Goal: Transaction & Acquisition: Book appointment/travel/reservation

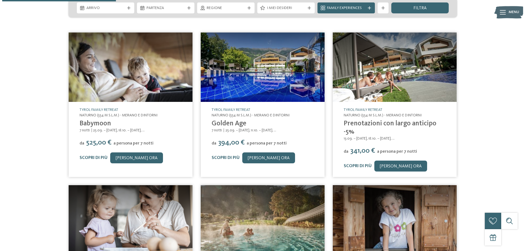
scroll to position [27, 0]
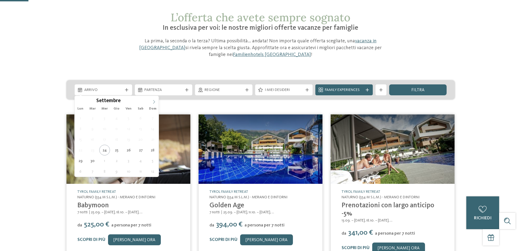
click at [156, 102] on icon at bounding box center [154, 102] width 4 height 4
type input "****"
click at [156, 102] on icon at bounding box center [154, 102] width 4 height 4
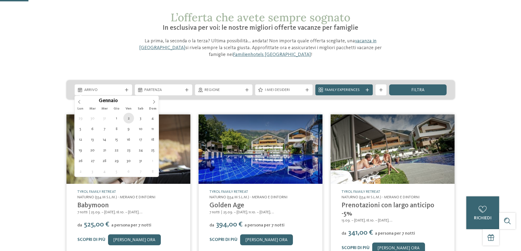
type div "[DATE]"
type input "****"
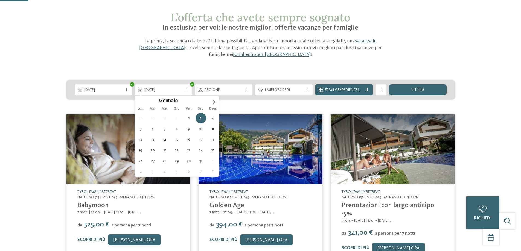
type div "[DATE]"
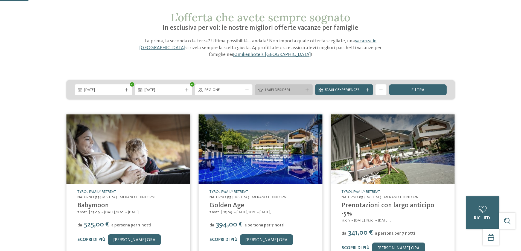
drag, startPoint x: 279, startPoint y: 85, endPoint x: 280, endPoint y: 89, distance: 4.2
click at [280, 85] on div "[DATE] [DATE]" at bounding box center [260, 89] width 388 height 19
click at [281, 91] on span "I miei desideri" at bounding box center [284, 90] width 38 height 5
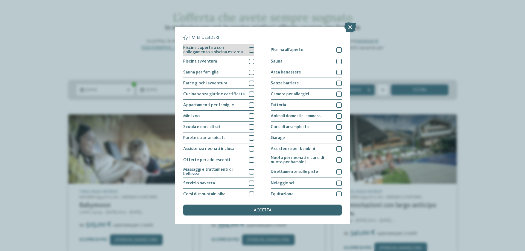
click at [251, 48] on div at bounding box center [251, 49] width 5 height 5
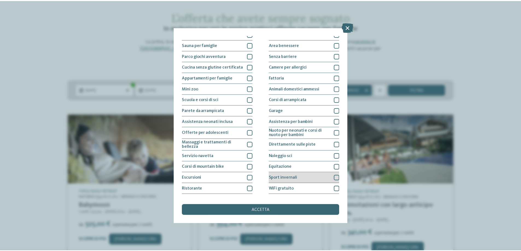
scroll to position [36, 0]
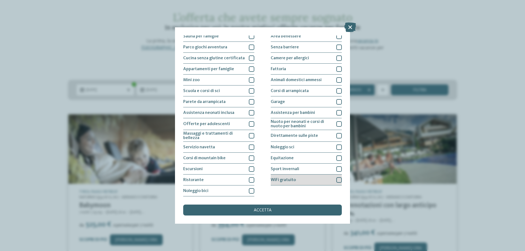
click at [336, 180] on div at bounding box center [338, 180] width 5 height 5
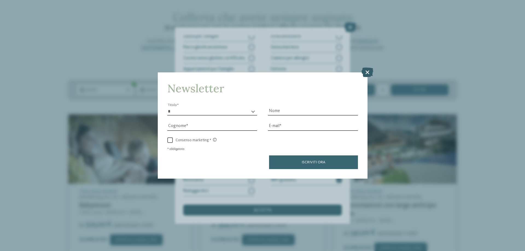
click at [364, 72] on icon at bounding box center [368, 73] width 12 height 10
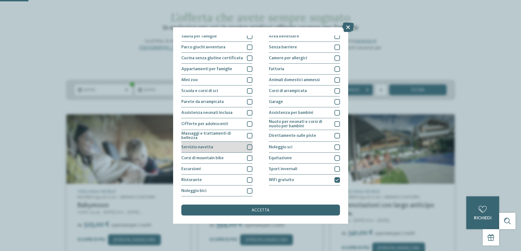
scroll to position [9, 0]
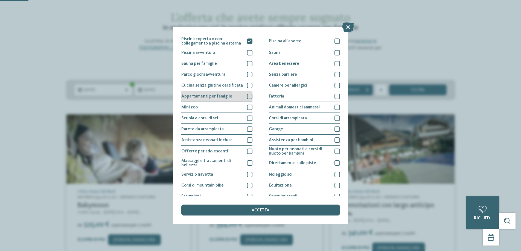
click at [249, 98] on div at bounding box center [249, 96] width 5 height 5
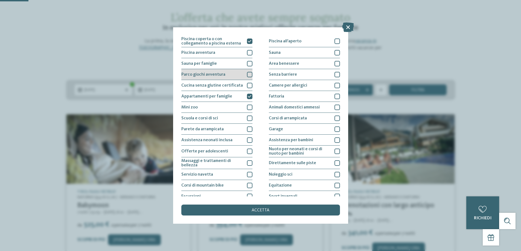
click at [249, 74] on div at bounding box center [249, 74] width 5 height 5
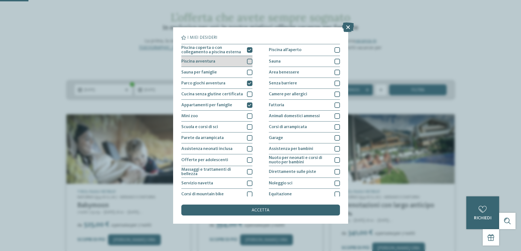
click at [249, 62] on div at bounding box center [249, 61] width 5 height 5
click at [258, 212] on span "accetta" at bounding box center [261, 210] width 18 height 4
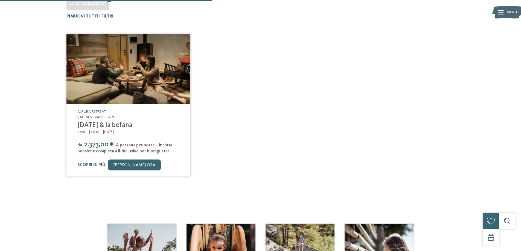
scroll to position [45, 0]
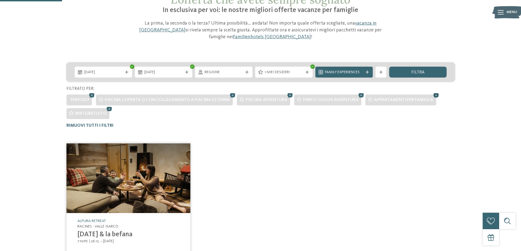
click at [433, 97] on icon at bounding box center [436, 95] width 8 height 7
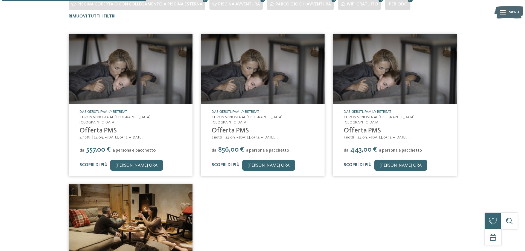
scroll to position [196, 0]
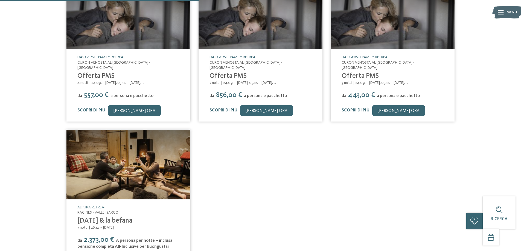
click at [383, 94] on span "a persona e pacchetto" at bounding box center [398, 96] width 43 height 4
click at [360, 108] on link "Scopri di più" at bounding box center [356, 110] width 28 height 4
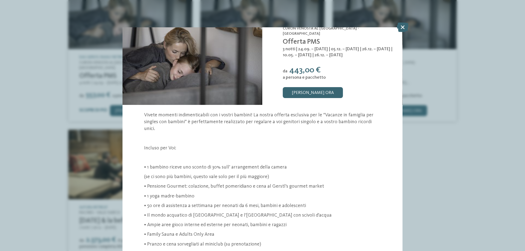
scroll to position [82, 0]
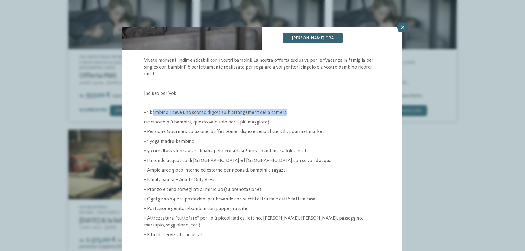
drag, startPoint x: 152, startPoint y: 104, endPoint x: 289, endPoint y: 102, distance: 137.0
click at [289, 109] on p "• 1 bambino riceve uno sconto di 30% sull’ arrangement della camera" at bounding box center [262, 112] width 236 height 7
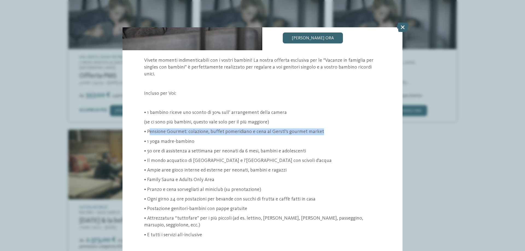
drag, startPoint x: 149, startPoint y: 124, endPoint x: 335, endPoint y: 126, distance: 185.7
click at [335, 129] on p "• Pensione Gourmet: colazione, buffet pomeridiano e cena al Gerstl's gourmet ma…" at bounding box center [262, 132] width 236 height 7
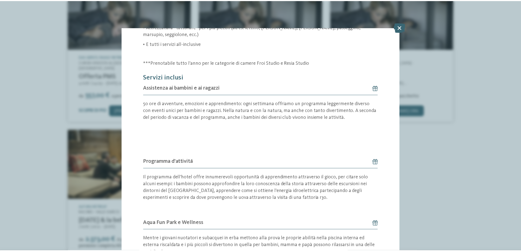
scroll to position [354, 0]
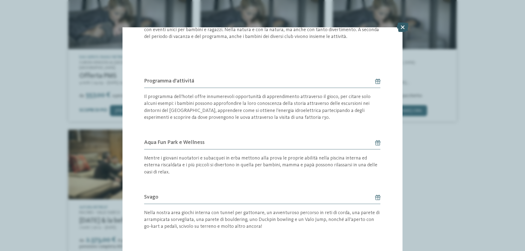
click at [402, 29] on icon at bounding box center [403, 27] width 12 height 10
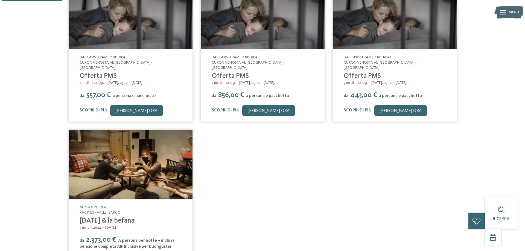
scroll to position [31, 0]
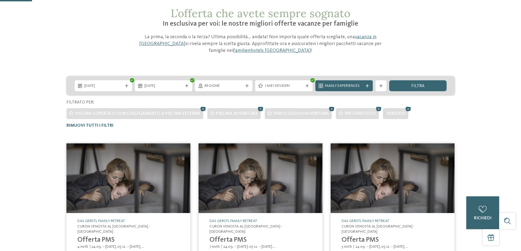
drag, startPoint x: 246, startPoint y: 187, endPoint x: 239, endPoint y: 180, distance: 10.1
click at [246, 187] on img at bounding box center [261, 179] width 124 height 70
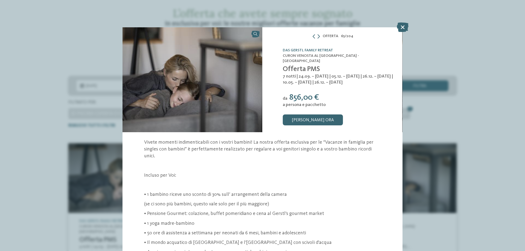
click at [217, 96] on img at bounding box center [192, 79] width 140 height 105
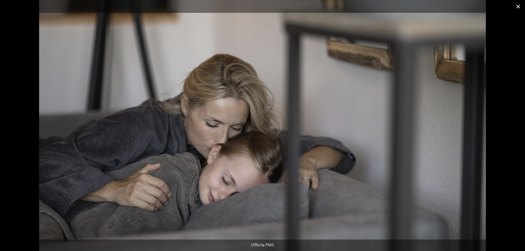
click at [520, 5] on span at bounding box center [519, 6] width 14 height 13
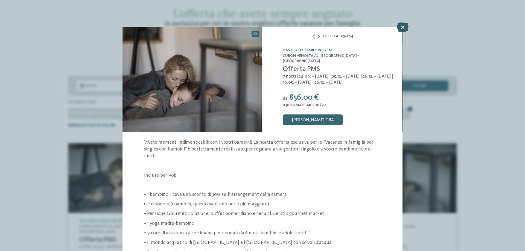
click at [403, 26] on icon at bounding box center [403, 27] width 12 height 10
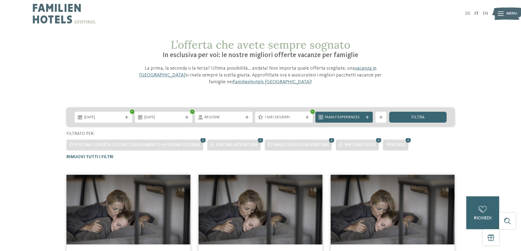
click at [44, 14] on img at bounding box center [64, 13] width 63 height 27
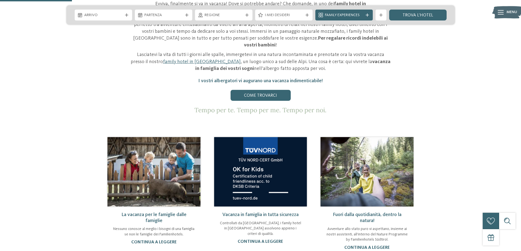
scroll to position [410, 0]
